Goal: Find contact information: Find contact information

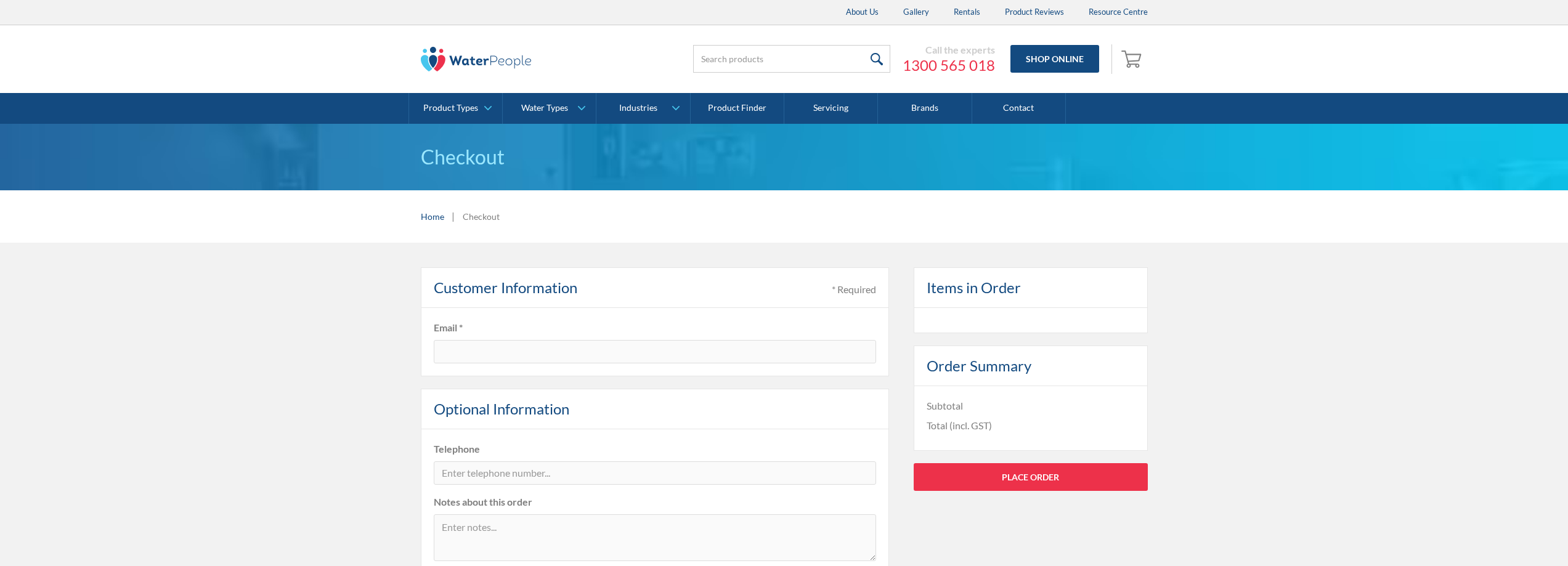
click at [491, 62] on img at bounding box center [476, 59] width 111 height 25
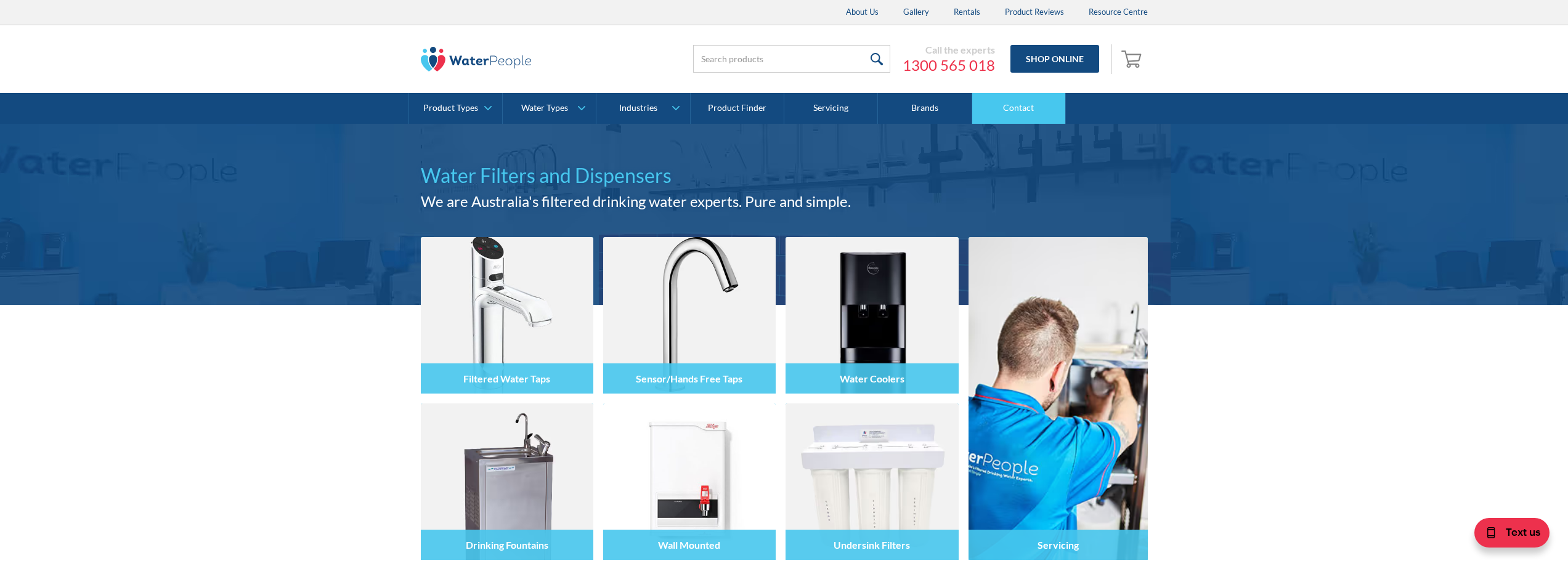
drag, startPoint x: 1023, startPoint y: 106, endPoint x: 1014, endPoint y: 113, distance: 11.4
click at [1023, 106] on link "Contact" at bounding box center [1019, 108] width 94 height 31
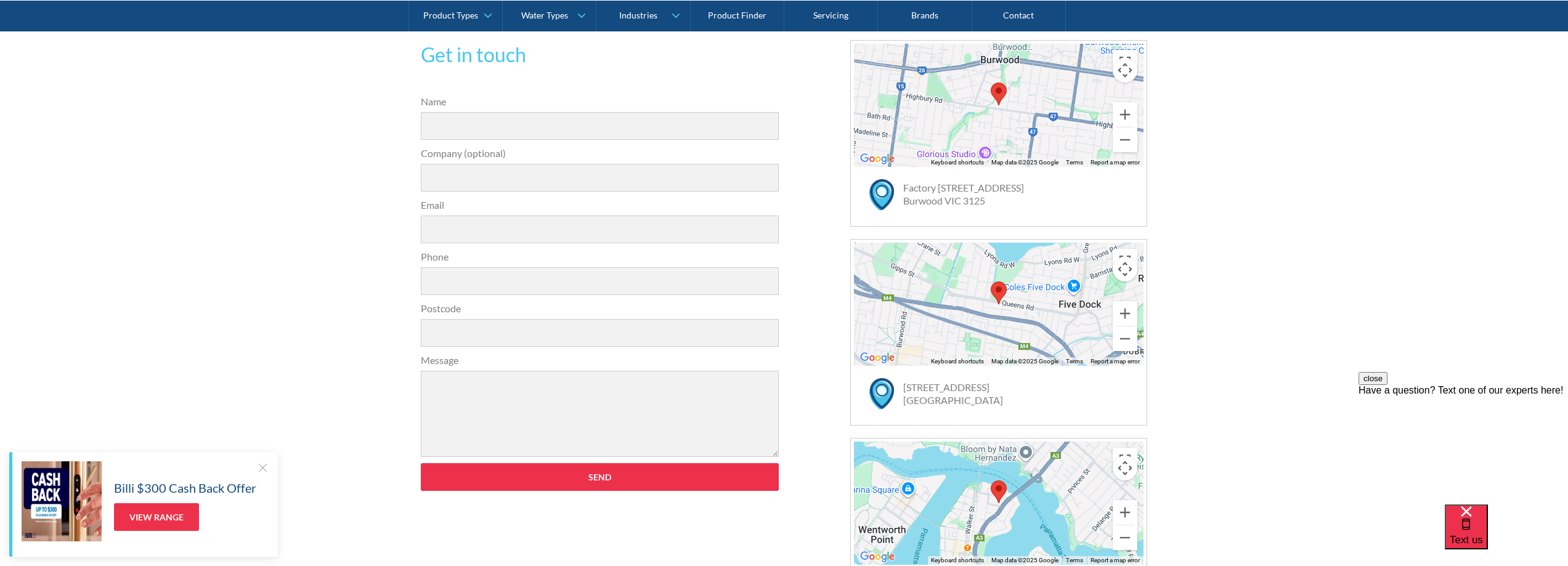
scroll to position [431, 0]
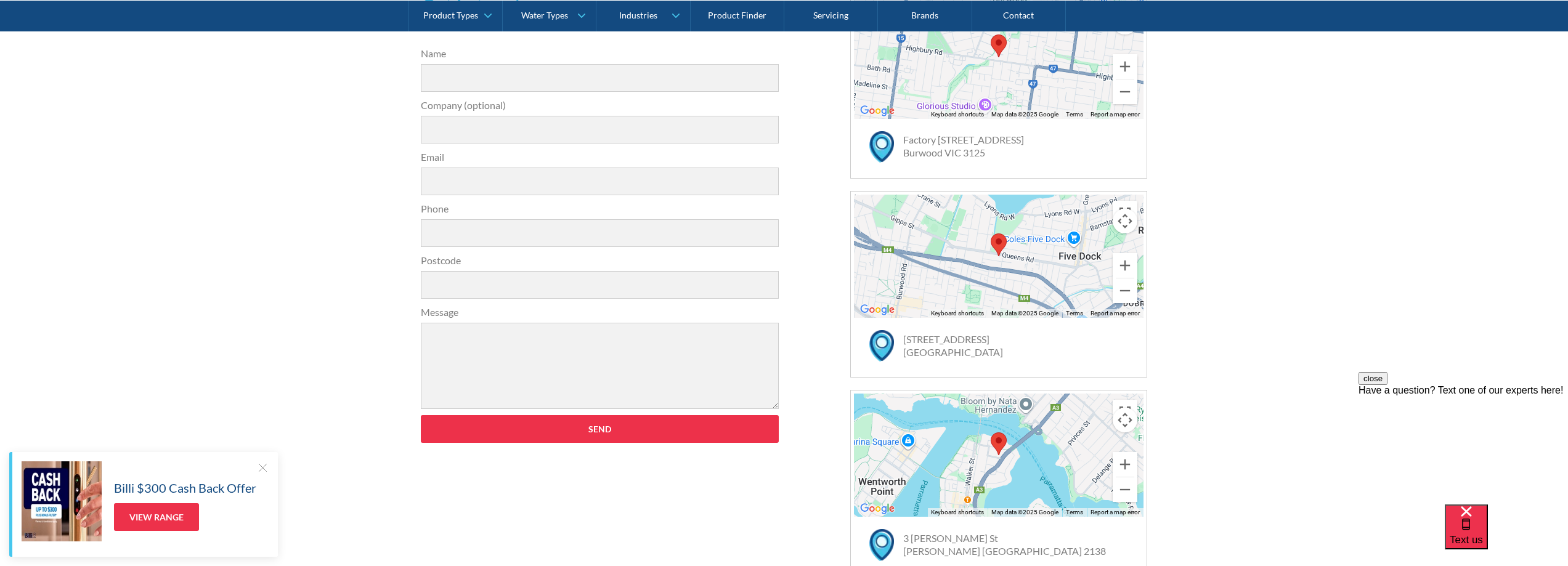
click at [259, 468] on div at bounding box center [262, 467] width 12 height 12
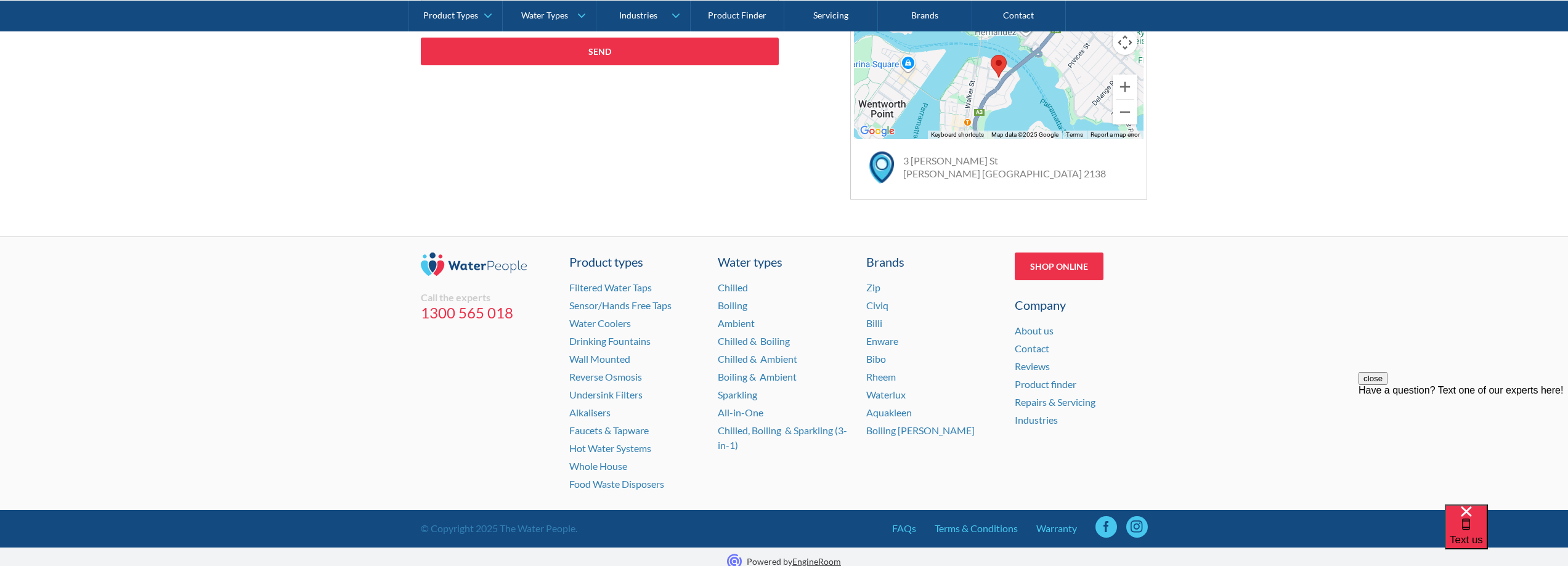
scroll to position [819, 0]
